Goal: Task Accomplishment & Management: Manage account settings

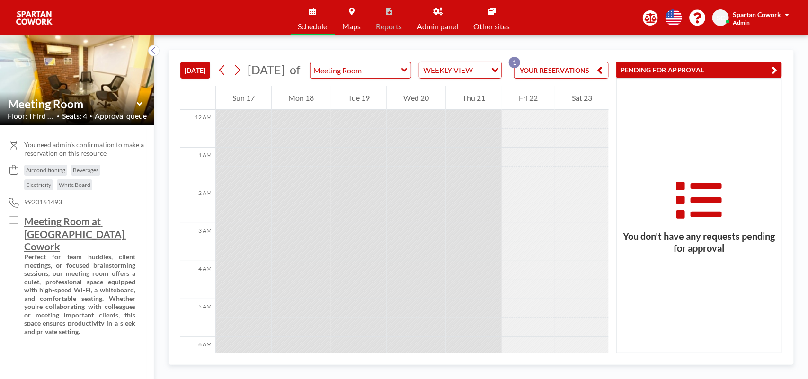
scroll to position [398, 0]
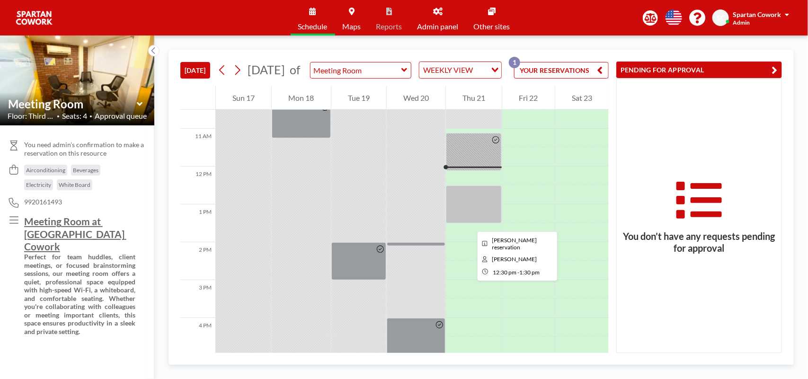
click at [470, 223] on div at bounding box center [474, 205] width 56 height 38
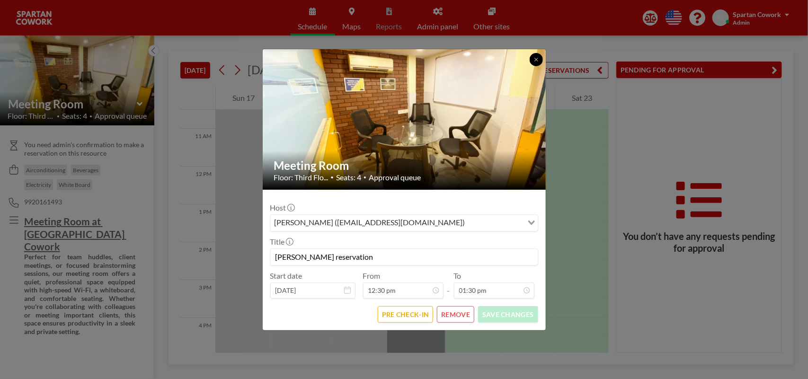
click at [536, 61] on icon at bounding box center [536, 60] width 6 height 6
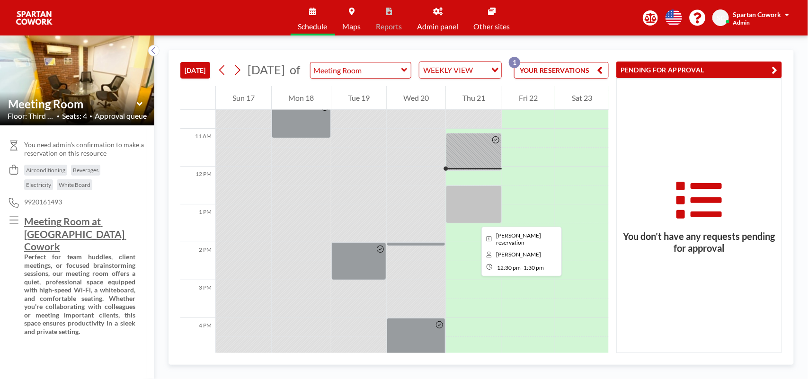
click at [474, 218] on div at bounding box center [474, 205] width 56 height 38
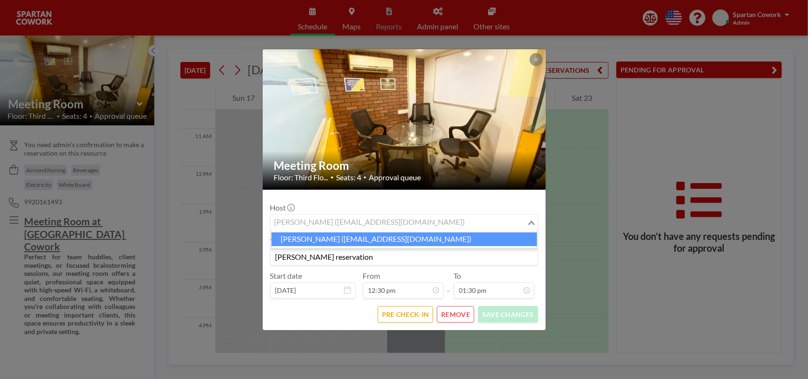
scroll to position [135, 0]
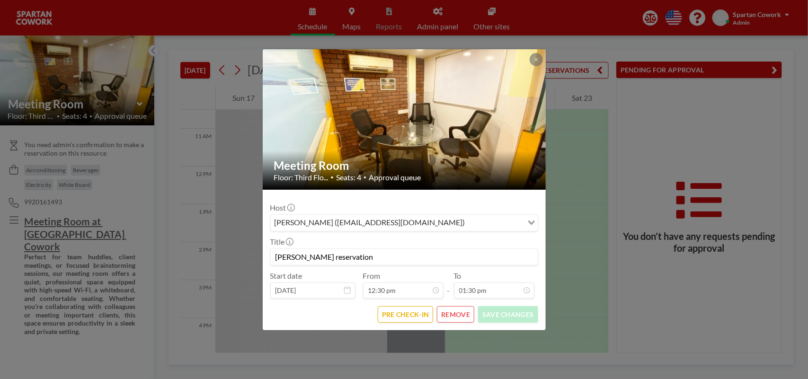
click at [452, 313] on button "REMOVE" at bounding box center [455, 314] width 37 height 17
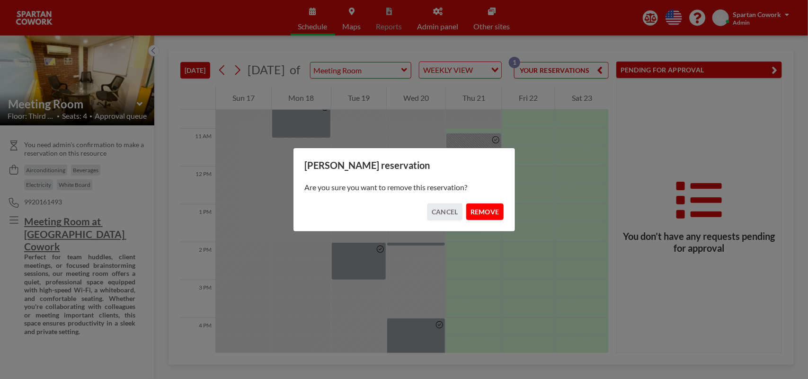
click at [493, 209] on button "REMOVE" at bounding box center [484, 212] width 37 height 17
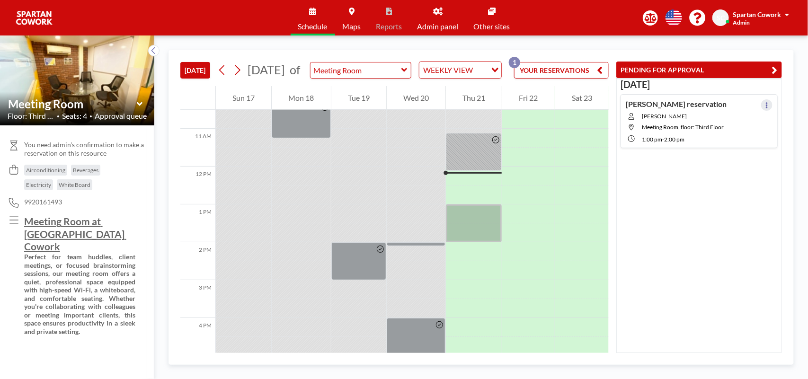
click at [765, 103] on icon at bounding box center [767, 105] width 4 height 6
click at [765, 107] on icon at bounding box center [767, 105] width 4 height 6
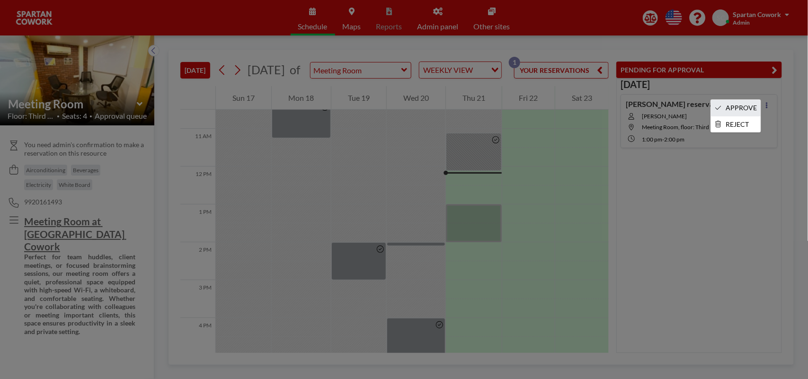
click at [745, 107] on li "APPROVE" at bounding box center [736, 108] width 50 height 16
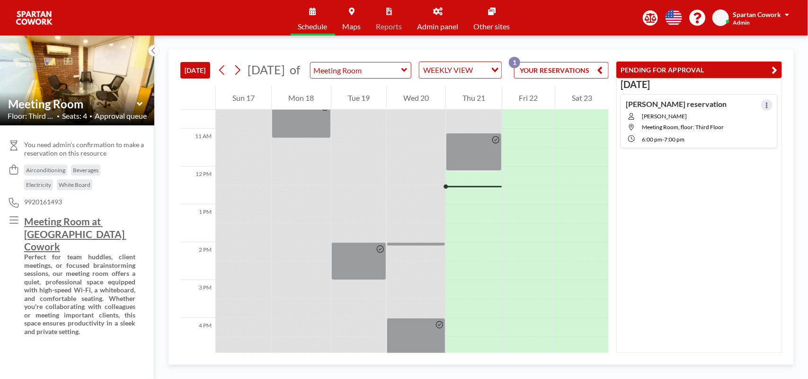
click at [765, 106] on icon at bounding box center [767, 105] width 4 height 6
click at [765, 104] on icon at bounding box center [767, 105] width 4 height 6
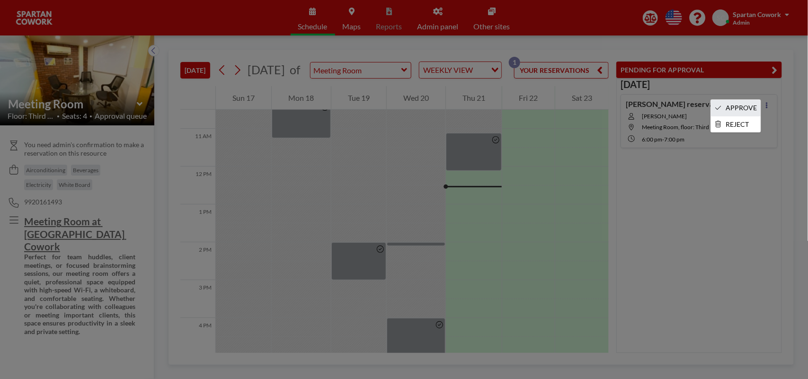
click at [745, 108] on li "APPROVE" at bounding box center [736, 108] width 50 height 16
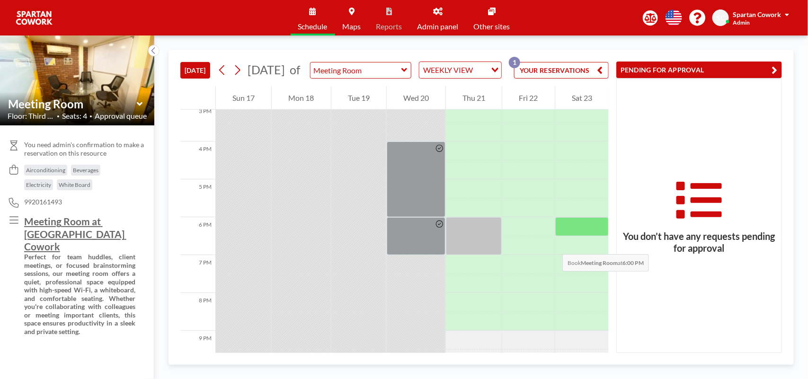
scroll to position [575, 0]
click at [221, 77] on icon at bounding box center [222, 70] width 9 height 14
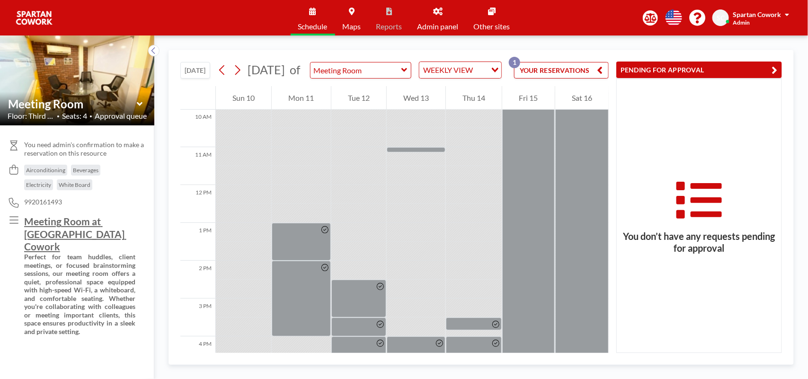
scroll to position [329, 0]
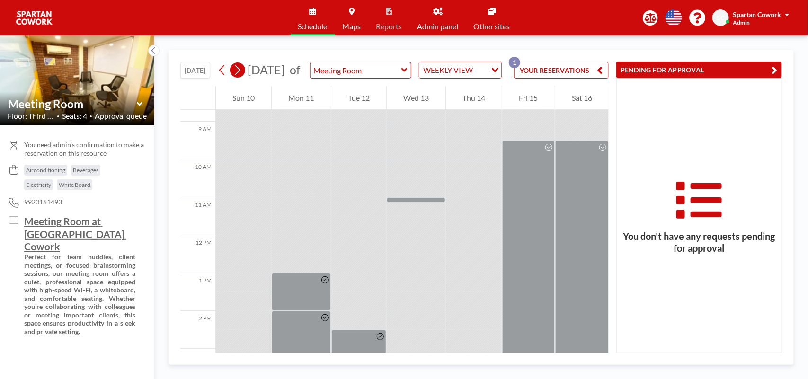
click at [237, 75] on icon at bounding box center [237, 70] width 9 height 14
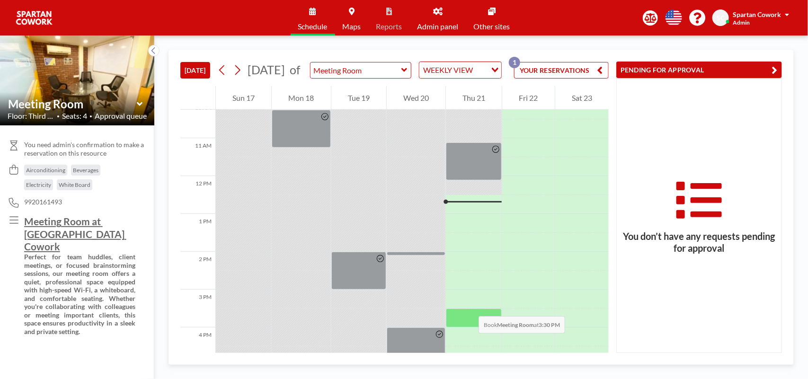
scroll to position [506, 0]
